Goal: Information Seeking & Learning: Learn about a topic

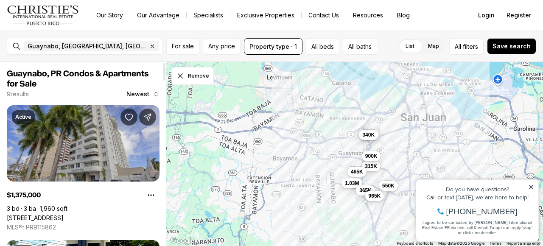
click at [64, 214] on link "[STREET_ADDRESS]" at bounding box center [35, 218] width 57 height 8
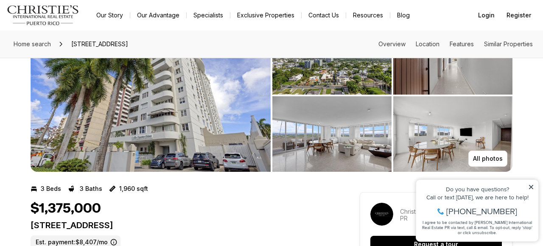
scroll to position [59, 0]
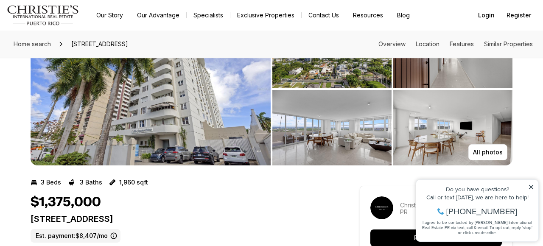
click at [441, 75] on img "View image gallery" at bounding box center [452, 50] width 119 height 75
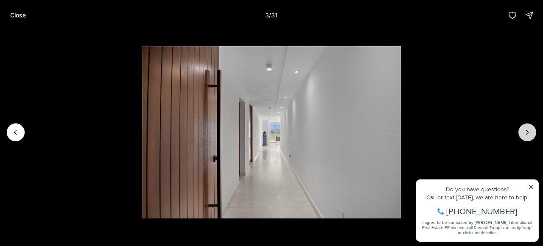
click at [530, 132] on icon "Next slide" at bounding box center [527, 132] width 8 height 8
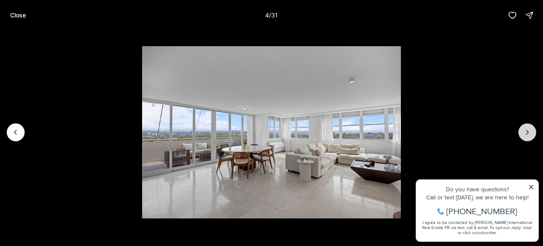
click at [530, 132] on icon "Next slide" at bounding box center [527, 132] width 8 height 8
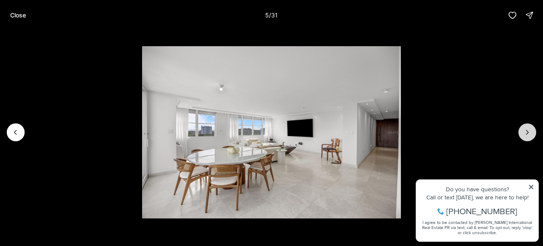
click at [530, 132] on icon "Next slide" at bounding box center [527, 132] width 8 height 8
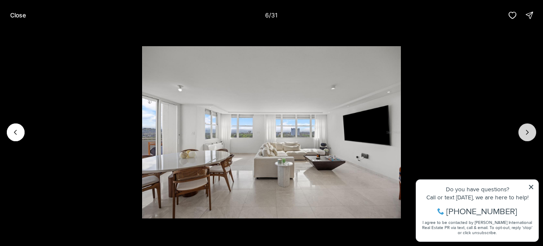
click at [530, 132] on icon "Next slide" at bounding box center [527, 132] width 8 height 8
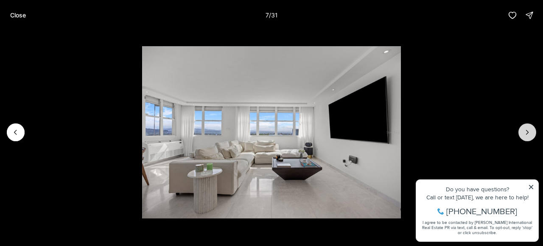
click at [530, 132] on icon "Next slide" at bounding box center [527, 132] width 8 height 8
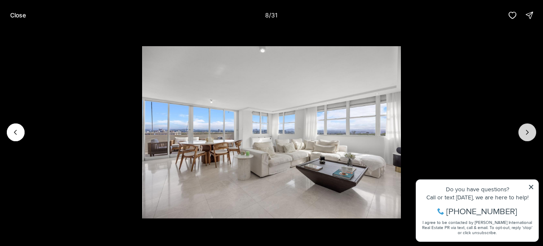
click at [530, 132] on icon "Next slide" at bounding box center [527, 132] width 8 height 8
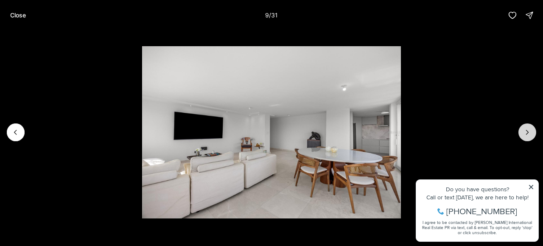
click at [530, 132] on icon "Next slide" at bounding box center [527, 132] width 8 height 8
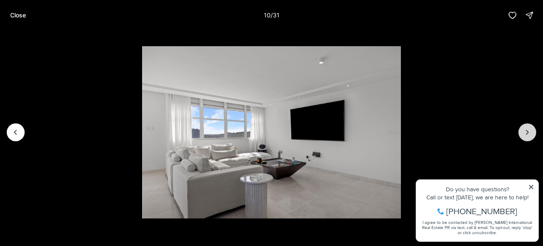
click at [530, 132] on icon "Next slide" at bounding box center [527, 132] width 8 height 8
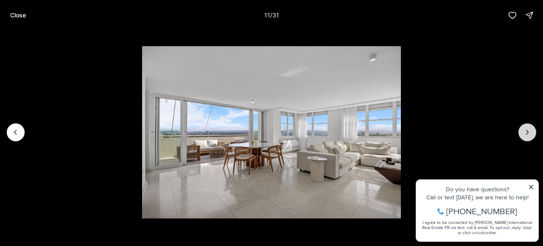
click at [530, 132] on icon "Next slide" at bounding box center [527, 132] width 8 height 8
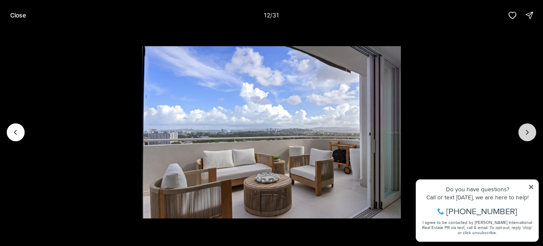
click at [530, 132] on icon "Next slide" at bounding box center [527, 132] width 8 height 8
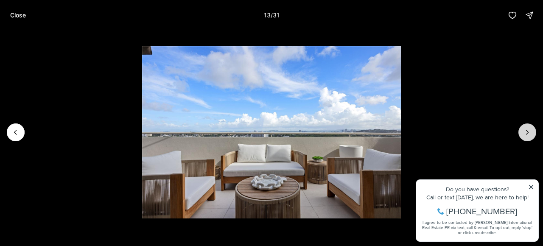
click at [530, 132] on icon "Next slide" at bounding box center [527, 132] width 8 height 8
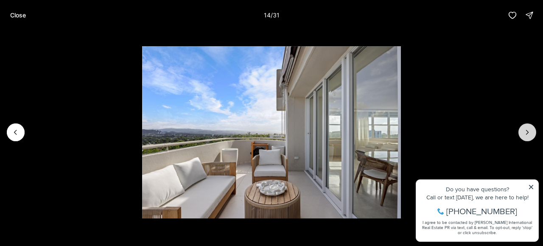
click at [530, 132] on icon "Next slide" at bounding box center [527, 132] width 8 height 8
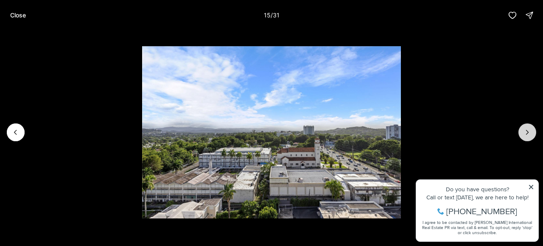
click at [530, 132] on icon "Next slide" at bounding box center [527, 132] width 8 height 8
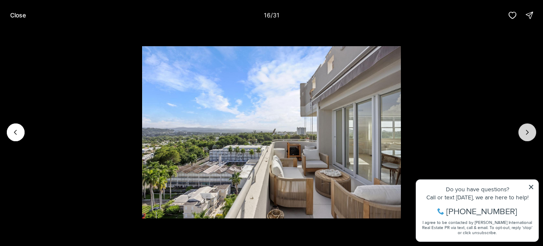
click at [530, 132] on icon "Next slide" at bounding box center [527, 132] width 8 height 8
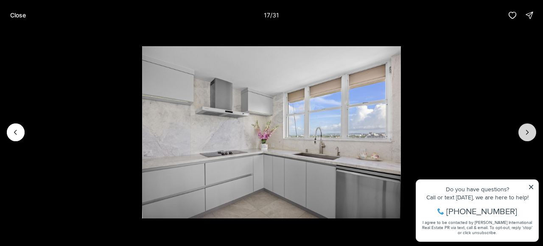
click at [530, 132] on icon "Next slide" at bounding box center [527, 132] width 8 height 8
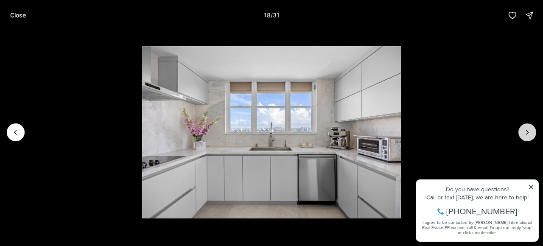
click at [530, 132] on icon "Next slide" at bounding box center [527, 132] width 8 height 8
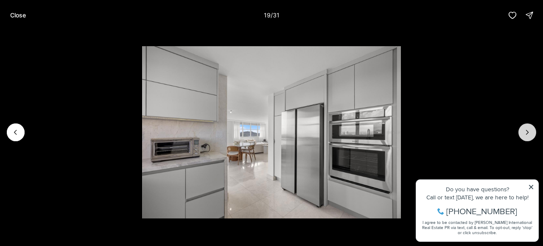
click at [530, 132] on icon "Next slide" at bounding box center [527, 132] width 8 height 8
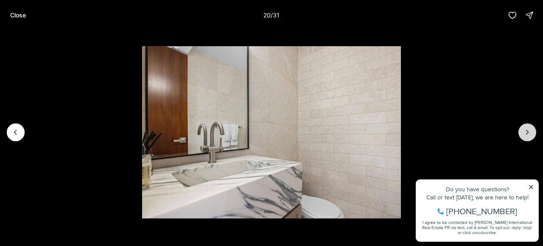
click at [530, 132] on icon "Next slide" at bounding box center [527, 132] width 8 height 8
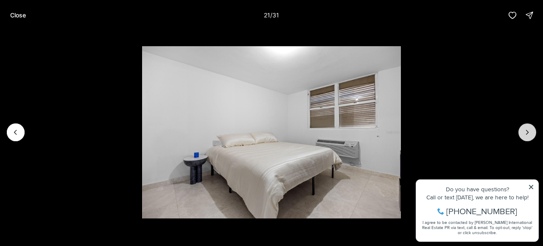
click at [530, 132] on icon "Next slide" at bounding box center [527, 132] width 8 height 8
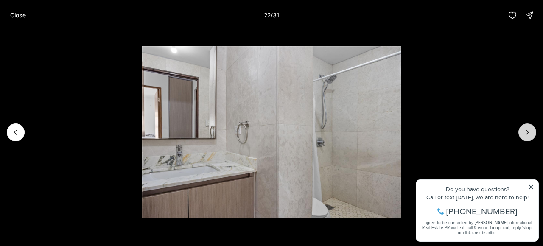
click at [530, 132] on icon "Next slide" at bounding box center [527, 132] width 8 height 8
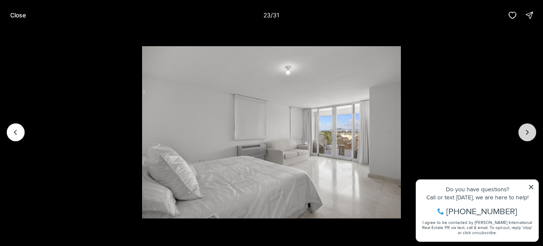
click at [530, 132] on icon "Next slide" at bounding box center [527, 132] width 8 height 8
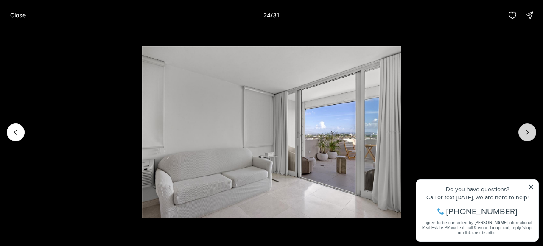
click at [530, 132] on icon "Next slide" at bounding box center [527, 132] width 8 height 8
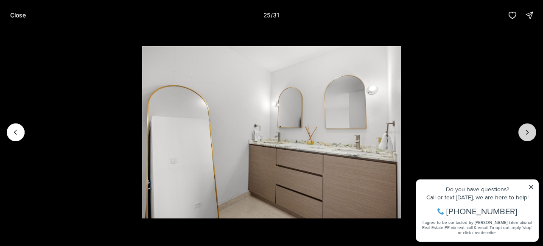
click at [530, 132] on icon "Next slide" at bounding box center [527, 132] width 8 height 8
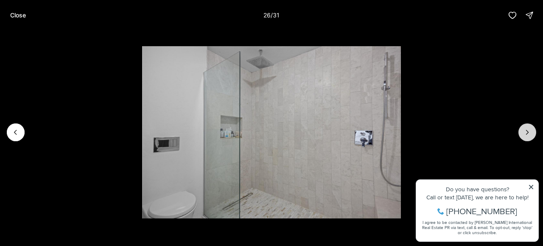
click at [530, 132] on icon "Next slide" at bounding box center [527, 132] width 8 height 8
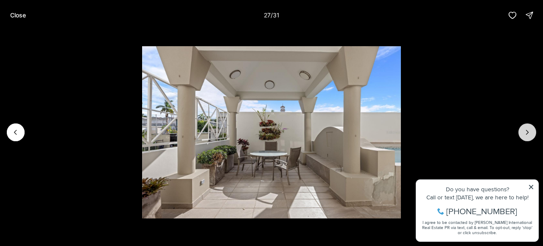
click at [530, 132] on icon "Next slide" at bounding box center [527, 132] width 8 height 8
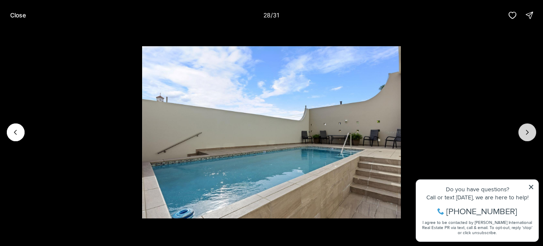
click at [530, 132] on icon "Next slide" at bounding box center [527, 132] width 8 height 8
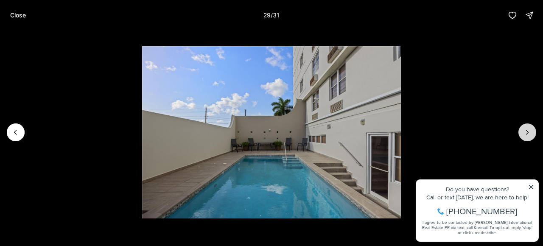
click at [530, 132] on icon "Next slide" at bounding box center [527, 132] width 8 height 8
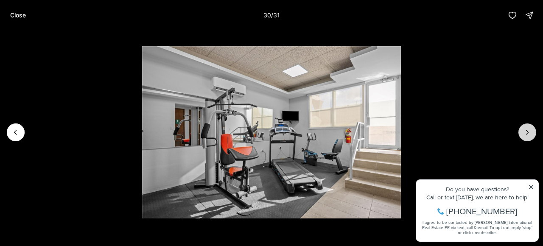
click at [530, 132] on icon "Next slide" at bounding box center [527, 132] width 8 height 8
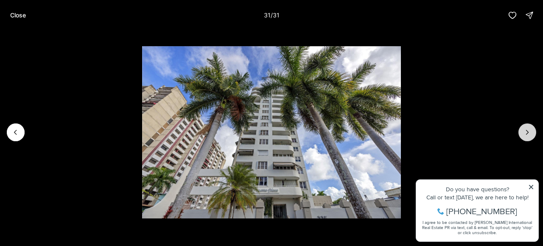
click at [530, 132] on div at bounding box center [527, 132] width 18 height 18
